Goal: Information Seeking & Learning: Learn about a topic

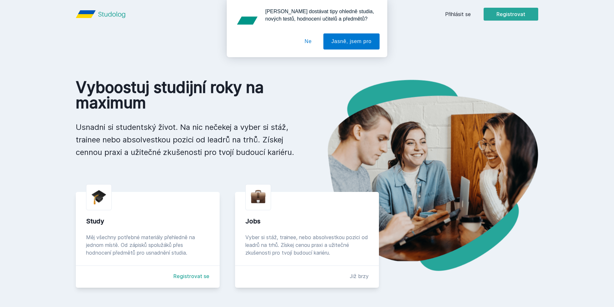
click at [451, 16] on div "[PERSON_NAME] dostávat tipy ohledně studia, nových testů, hodnocení učitelů a p…" at bounding box center [307, 28] width 614 height 57
click at [310, 40] on button "Ne" at bounding box center [308, 41] width 23 height 16
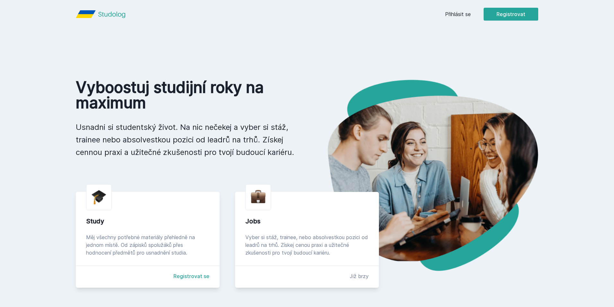
click at [465, 13] on link "Přihlásit se" at bounding box center [458, 14] width 26 height 8
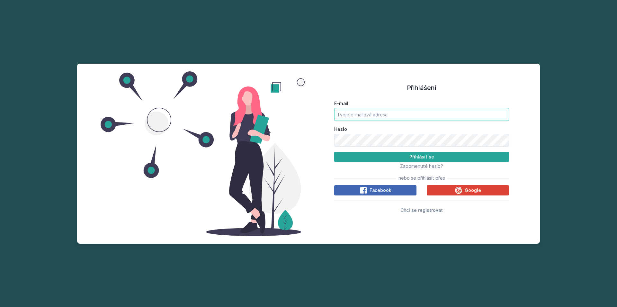
click at [404, 108] on input "E-mail" at bounding box center [421, 114] width 175 height 13
drag, startPoint x: 368, startPoint y: 95, endPoint x: 351, endPoint y: 105, distance: 19.7
click at [353, 104] on div "Přihlášení E-mail [DOMAIN_NAME] Heslo Přihlásit se Zapomenuté heslo? nebo se př…" at bounding box center [308, 154] width 463 height 180
click at [352, 116] on input "[DOMAIN_NAME]" at bounding box center [421, 114] width 175 height 13
type input "[EMAIL_ADDRESS][DOMAIN_NAME]"
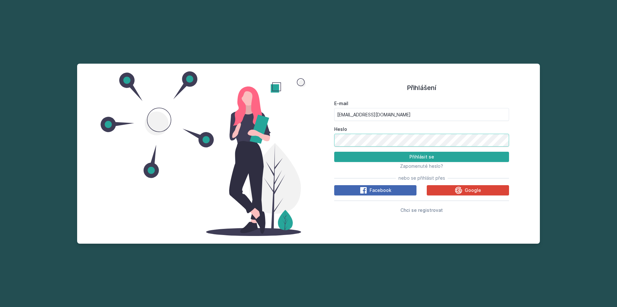
click at [334, 152] on button "Přihlásit se" at bounding box center [421, 157] width 175 height 10
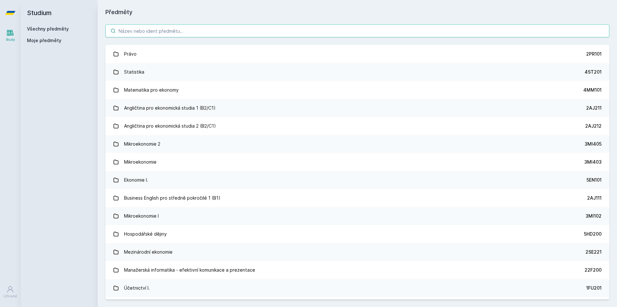
click at [157, 25] on input "search" at bounding box center [357, 30] width 504 height 13
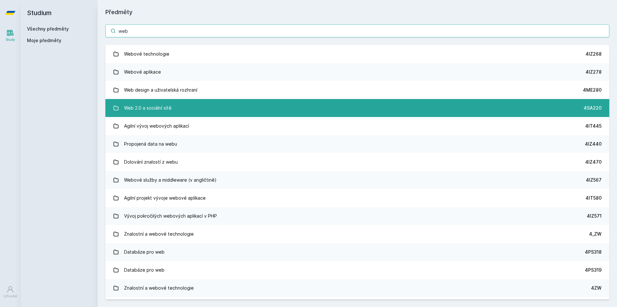
type input "web"
click at [169, 109] on div "Web 2.0 a sociální sítě" at bounding box center [148, 108] width 48 height 13
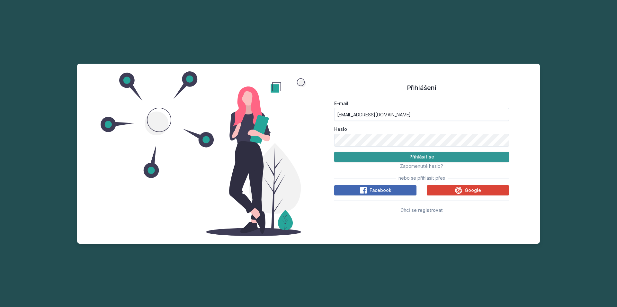
click at [414, 157] on button "Přihlásit se" at bounding box center [421, 157] width 175 height 10
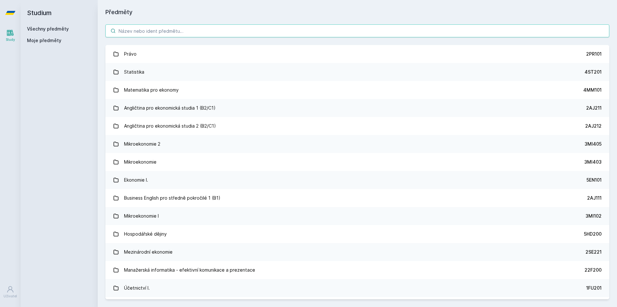
click at [153, 28] on input "search" at bounding box center [357, 30] width 504 height 13
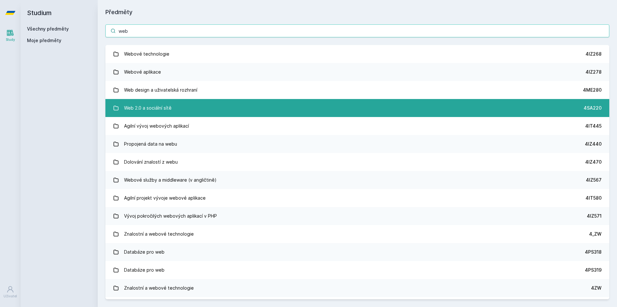
type input "web"
click at [174, 102] on link "Web 2.0 a sociální sítě 4SA220" at bounding box center [357, 108] width 504 height 18
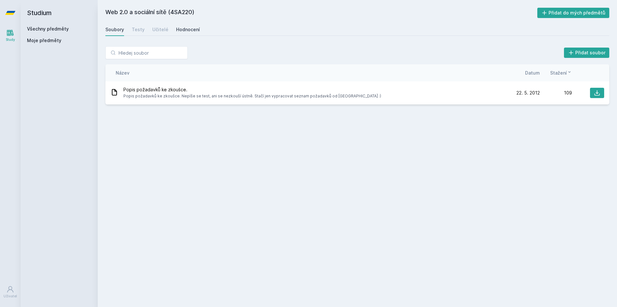
click at [188, 29] on div "Hodnocení" at bounding box center [188, 29] width 24 height 6
